Goal: Task Accomplishment & Management: Manage account settings

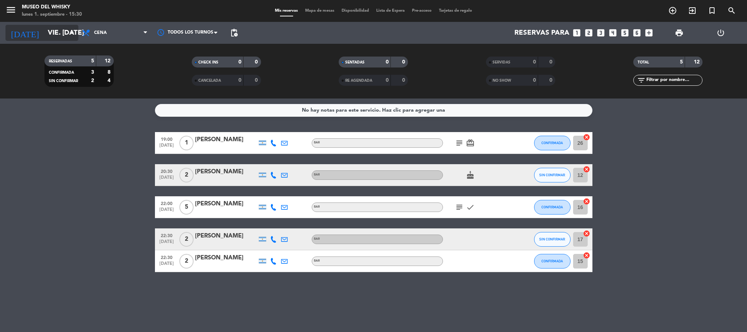
click at [55, 35] on input "vie. [DATE]" at bounding box center [88, 32] width 88 height 15
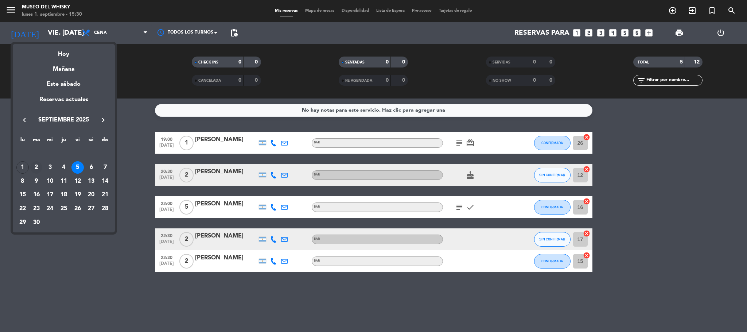
click at [35, 168] on div "2" at bounding box center [36, 167] width 12 height 12
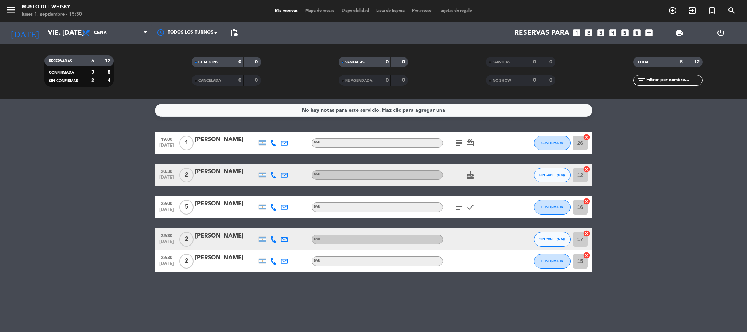
type input "[DATE] sep."
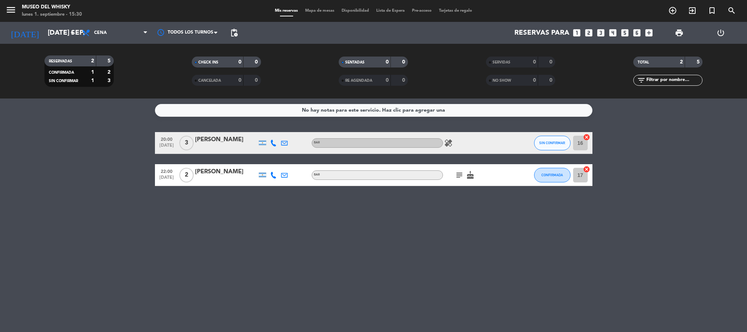
click at [200, 147] on div at bounding box center [226, 148] width 62 height 6
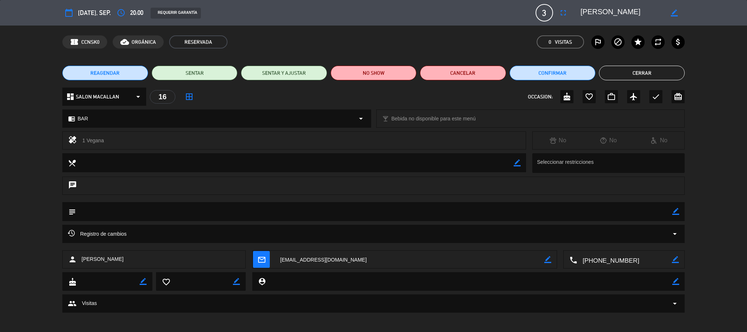
click at [682, 210] on div "subject border_color" at bounding box center [373, 211] width 623 height 19
click at [674, 209] on icon "border_color" at bounding box center [675, 211] width 7 height 7
click at [606, 211] on textarea at bounding box center [374, 211] width 597 height 19
type textarea "Seña $30.000"
click at [676, 209] on icon at bounding box center [675, 211] width 7 height 7
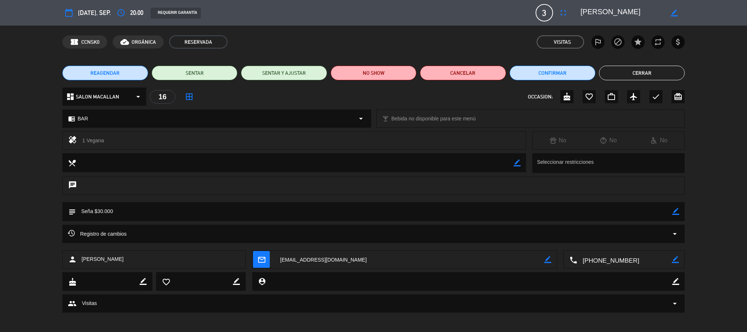
click at [631, 81] on div "REAGENDAR SENTAR SENTAR Y AJUSTAR NO SHOW Cancelar Confirmar Cerrar" at bounding box center [373, 72] width 747 height 29
click at [639, 77] on button "Cerrar" at bounding box center [642, 73] width 86 height 15
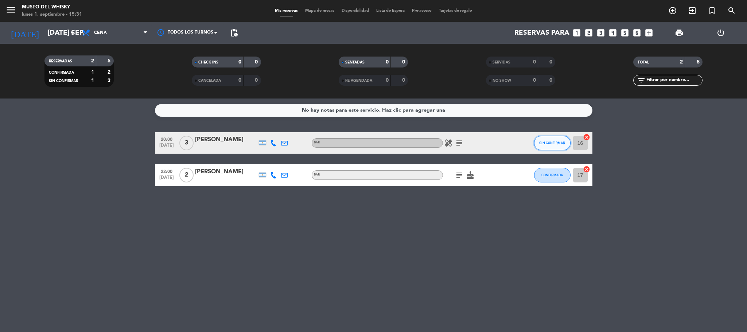
click at [544, 141] on span "SIN CONFIRMAR" at bounding box center [552, 143] width 26 height 4
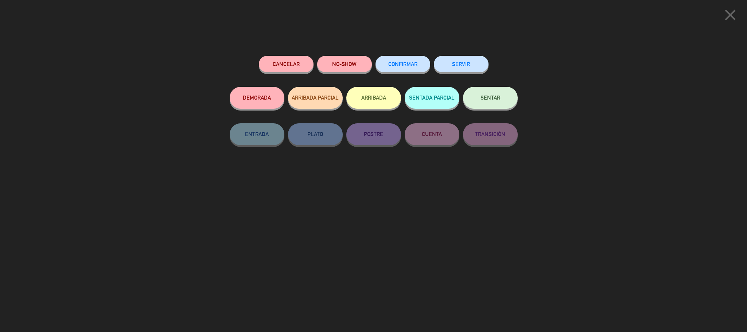
click at [393, 61] on button "CONFIRMAR" at bounding box center [403, 64] width 55 height 16
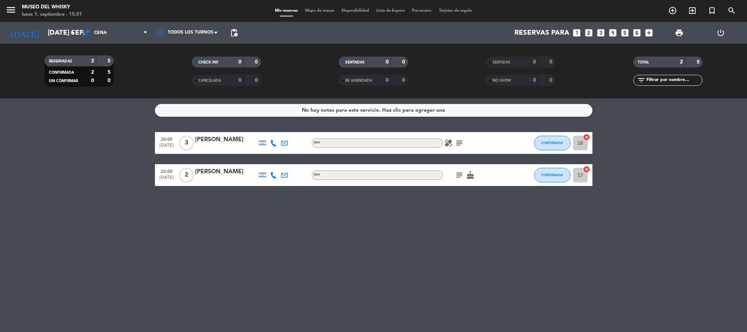
click at [459, 143] on icon "subject" at bounding box center [459, 143] width 9 height 9
